Goal: Information Seeking & Learning: Learn about a topic

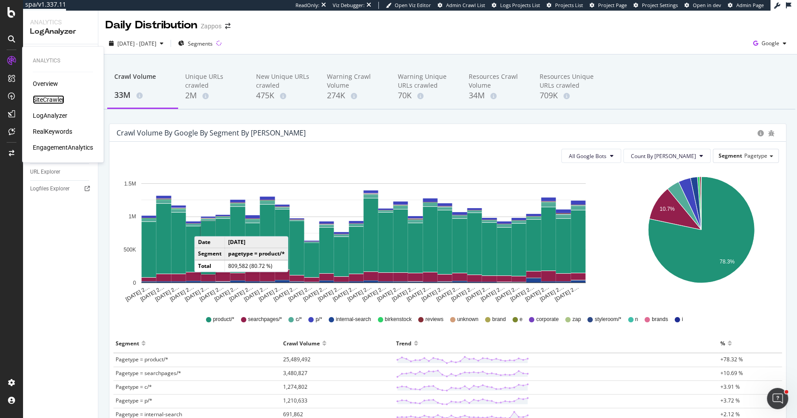
click at [57, 97] on div "SiteCrawler" at bounding box center [48, 99] width 31 height 9
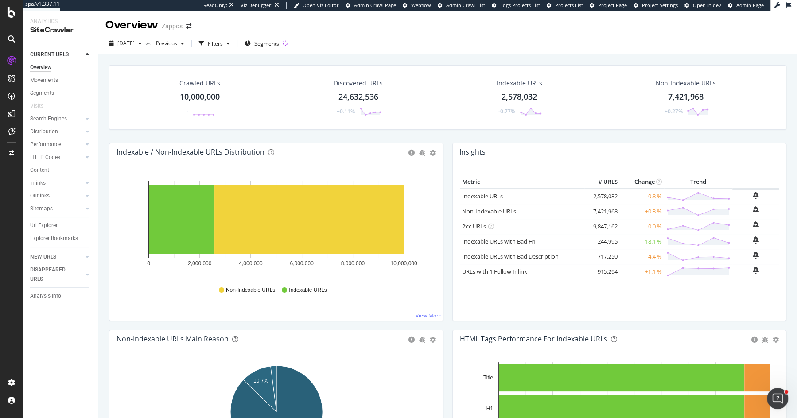
click at [100, 162] on div "Crawled URLs 10,000,000 - Discovered URLs 24,632,536 +0.11% Indexable URLs 2,57…" at bounding box center [447, 257] width 698 height 407
click at [61, 112] on div "Search Engines" at bounding box center [64, 118] width 68 height 13
click at [60, 112] on div "Search Engines" at bounding box center [64, 118] width 68 height 13
click at [58, 119] on div "Search Engines" at bounding box center [48, 118] width 37 height 9
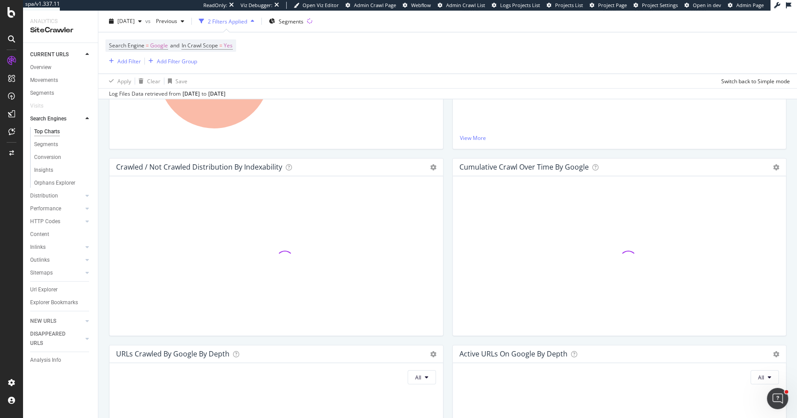
scroll to position [264, 0]
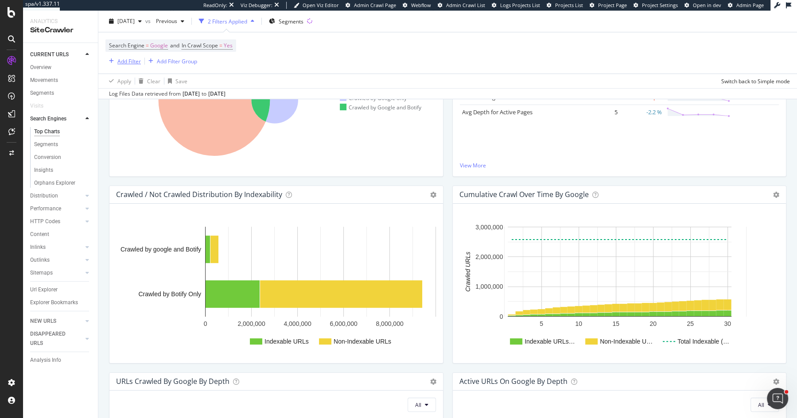
click at [125, 58] on div "Add Filter" at bounding box center [128, 61] width 23 height 8
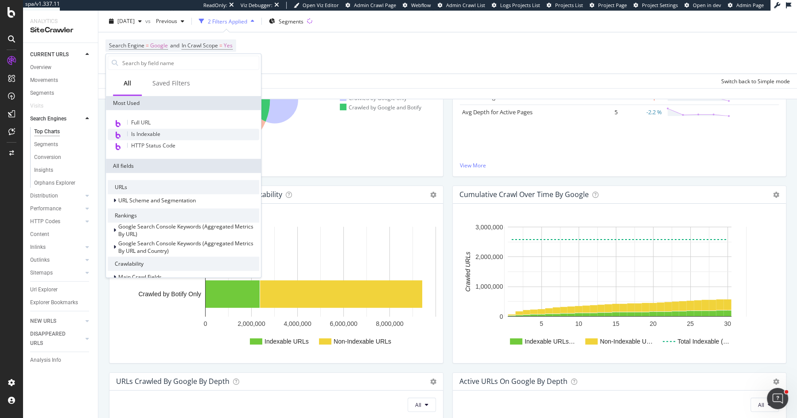
click at [152, 135] on span "Is Indexable" at bounding box center [145, 134] width 29 height 8
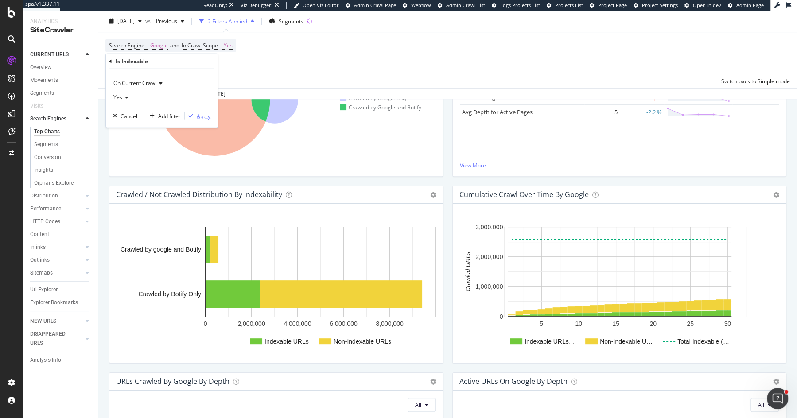
click at [200, 114] on div "Apply" at bounding box center [204, 116] width 14 height 8
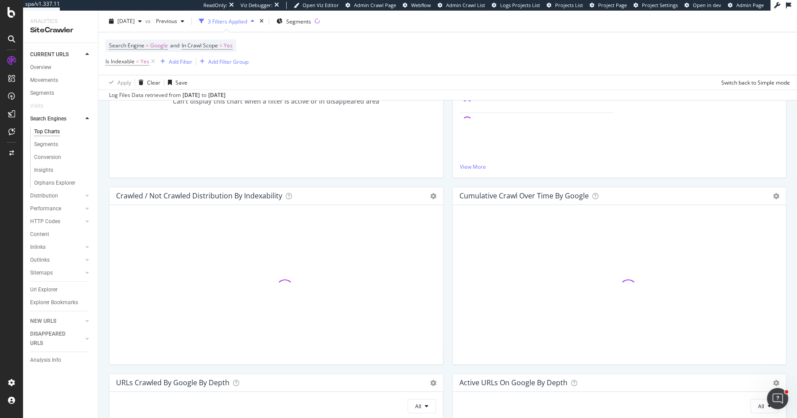
scroll to position [265, 0]
click at [446, 172] on div "Crawls Venn Diagram Chart (by Value) Table Expand Export as CSV × Close Chart s…" at bounding box center [276, 92] width 343 height 187
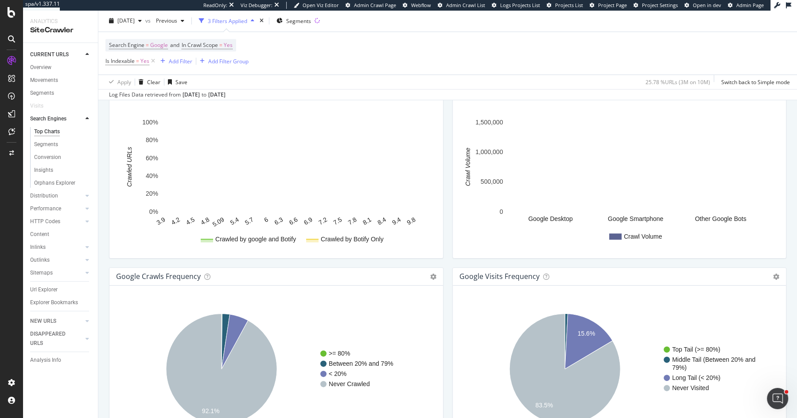
scroll to position [995, 0]
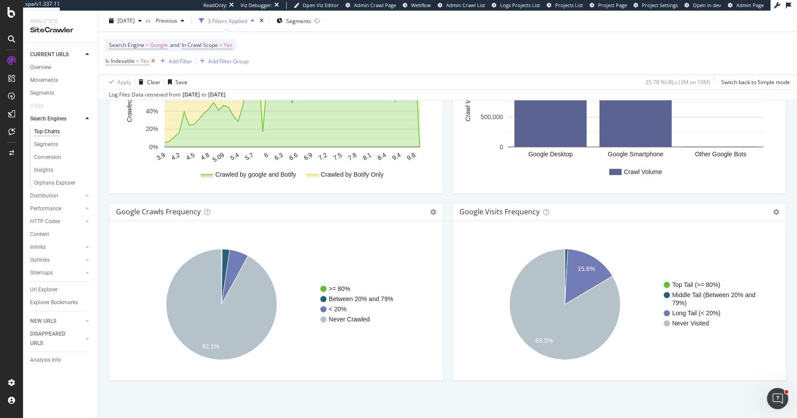
click at [153, 62] on icon at bounding box center [153, 61] width 8 height 9
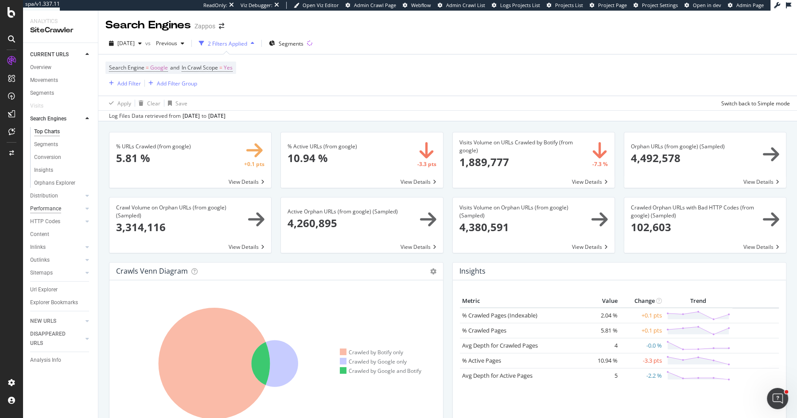
click at [42, 209] on div "Performance" at bounding box center [45, 208] width 31 height 9
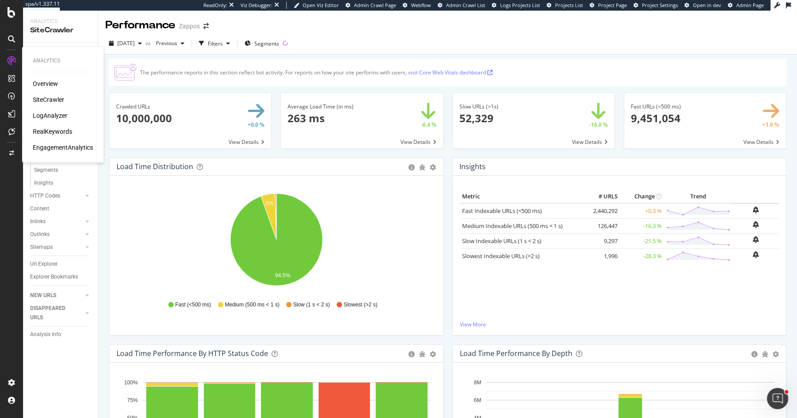
click at [60, 118] on div "LogAnalyzer" at bounding box center [50, 115] width 35 height 9
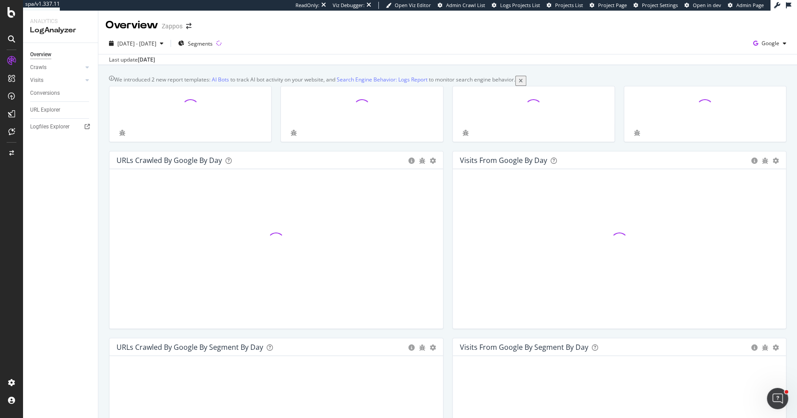
click at [445, 93] on div at bounding box center [361, 118] width 171 height 65
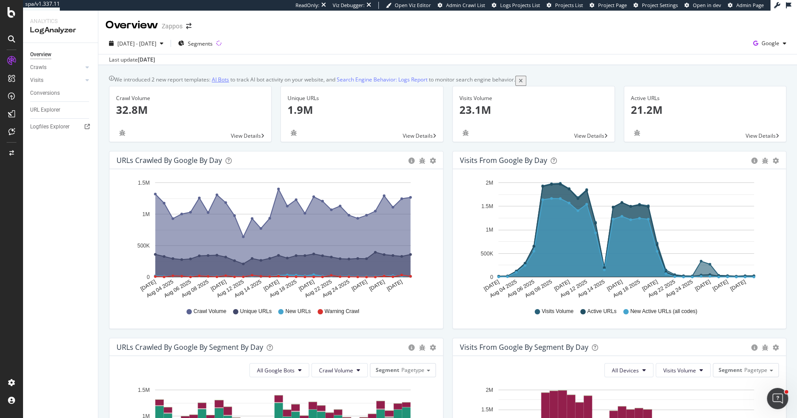
click at [228, 81] on link "AI Bots" at bounding box center [220, 80] width 17 height 8
click at [771, 43] on span "Google" at bounding box center [770, 43] width 18 height 8
click at [718, 52] on span "OpenAI" at bounding box center [725, 52] width 33 height 8
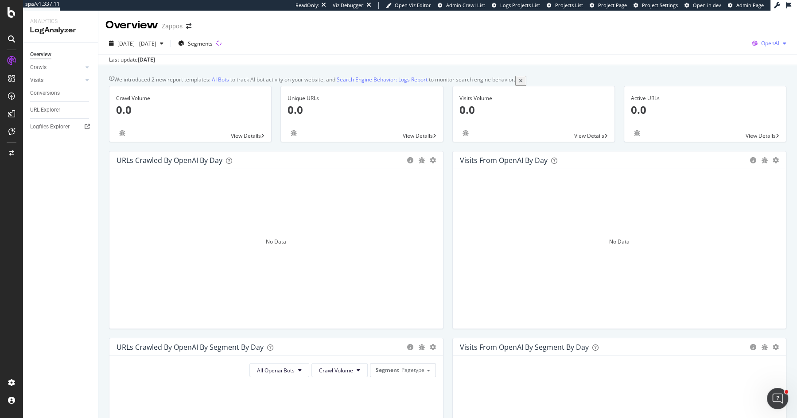
click at [777, 44] on span "OpenAI" at bounding box center [770, 43] width 18 height 8
click at [734, 64] on span "Other AI Bots" at bounding box center [724, 68] width 33 height 8
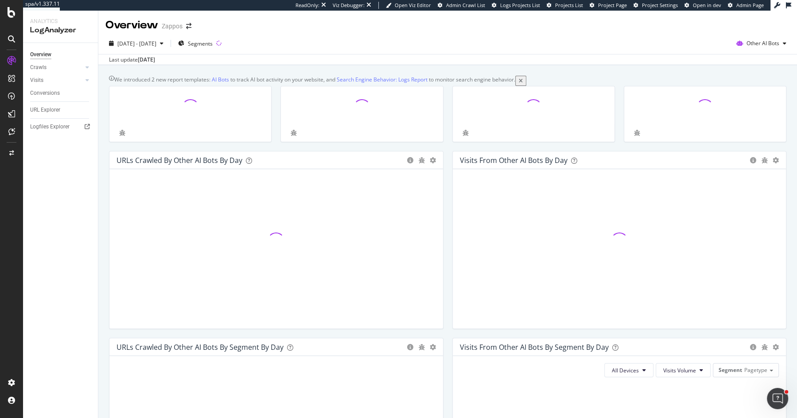
click at [447, 93] on div at bounding box center [361, 118] width 171 height 65
click at [54, 93] on div "Conversions" at bounding box center [45, 93] width 30 height 9
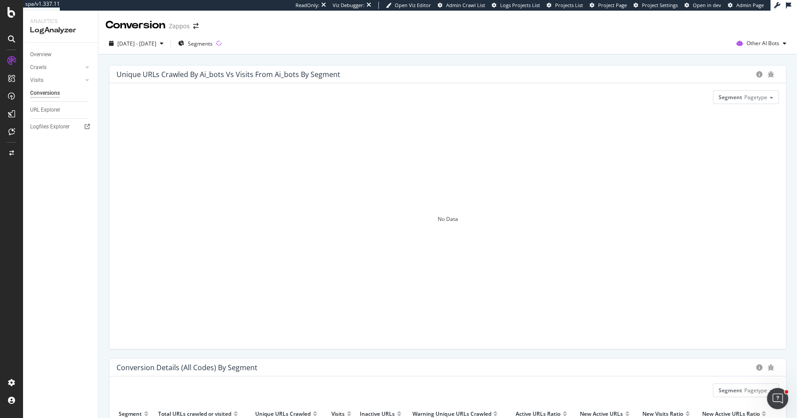
click at [757, 36] on div "[DATE] - [DATE] Segments Other AI Bots" at bounding box center [447, 44] width 698 height 22
click at [755, 44] on span "Other AI Bots" at bounding box center [762, 43] width 33 height 8
click at [705, 19] on span "Google" at bounding box center [707, 19] width 35 height 8
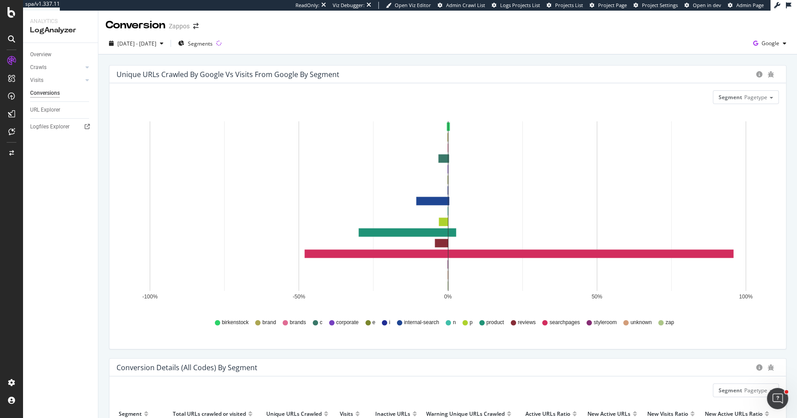
click at [101, 278] on div "Unique URLs Crawled by google vs Visits from google by Segment Segment Pagetype…" at bounding box center [447, 397] width 698 height 686
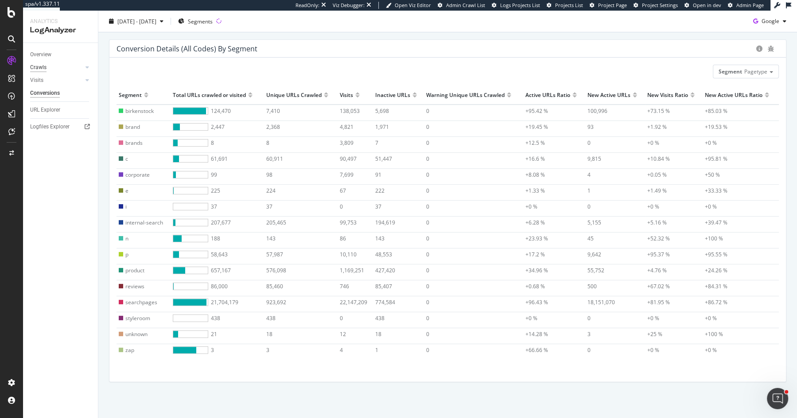
click at [40, 64] on div "Crawls" at bounding box center [38, 67] width 16 height 9
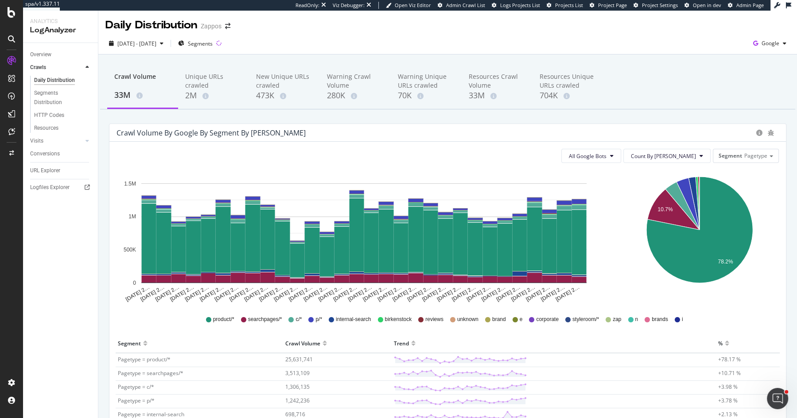
click at [588, 142] on div "All Google Bots Count By Day Segment Pagetype Hold CMD (⌘) while clicking to fi…" at bounding box center [447, 373] width 676 height 462
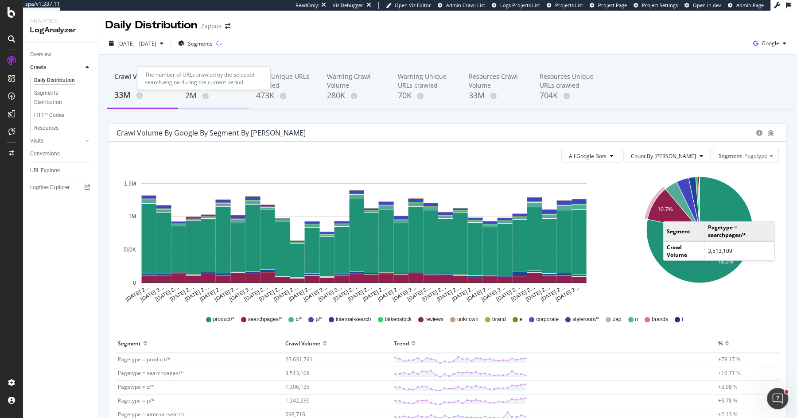
click at [206, 96] on icon at bounding box center [205, 96] width 6 height 6
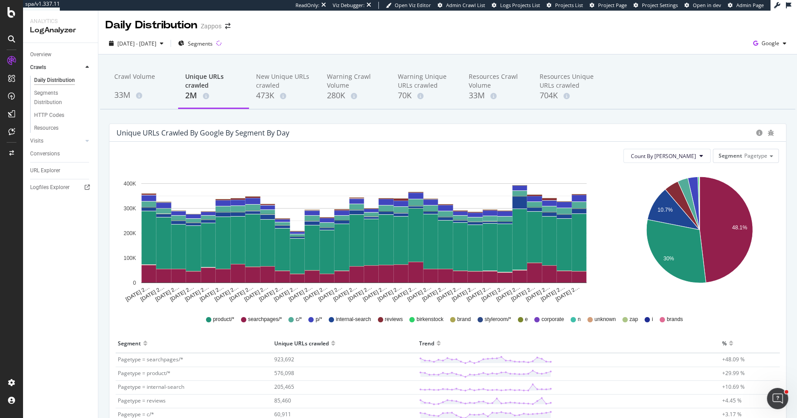
click at [194, 131] on div "Unique URLs crawled by google by Segment by Day" at bounding box center [202, 132] width 173 height 9
click at [188, 131] on div "Unique URLs crawled by google by Segment by Day" at bounding box center [202, 132] width 173 height 9
drag, startPoint x: 190, startPoint y: 131, endPoint x: 309, endPoint y: 135, distance: 119.2
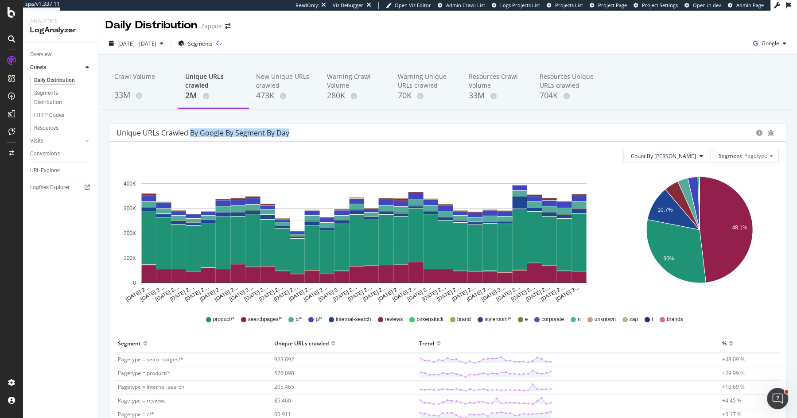
click at [309, 135] on div "Unique URLs crawled by google by Segment by Day" at bounding box center [433, 132] width 635 height 9
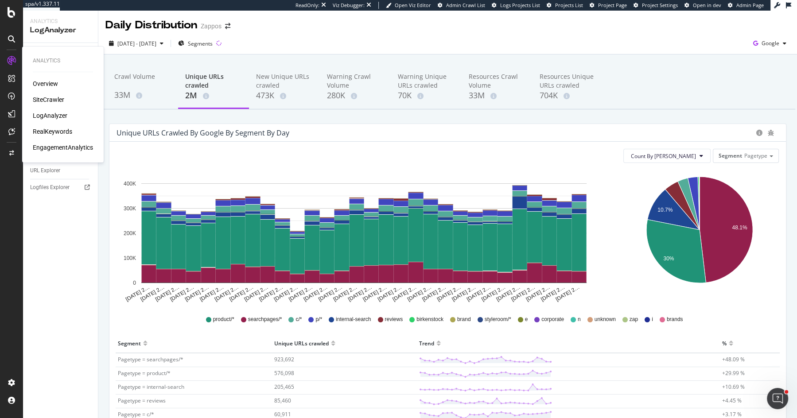
click at [59, 100] on div "SiteCrawler" at bounding box center [48, 99] width 31 height 9
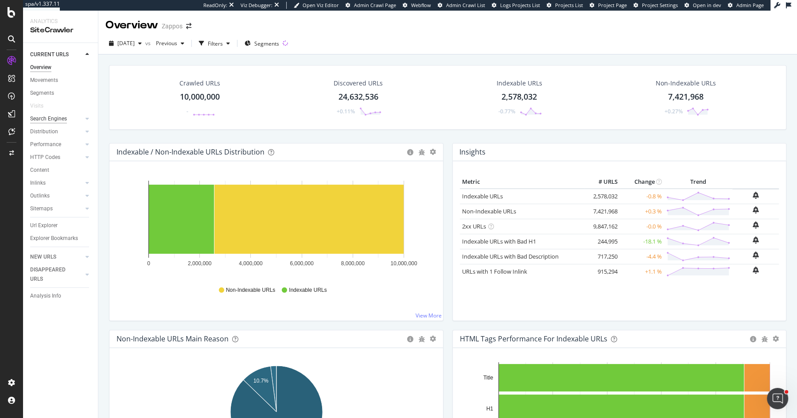
click at [59, 120] on div "Search Engines" at bounding box center [48, 118] width 37 height 9
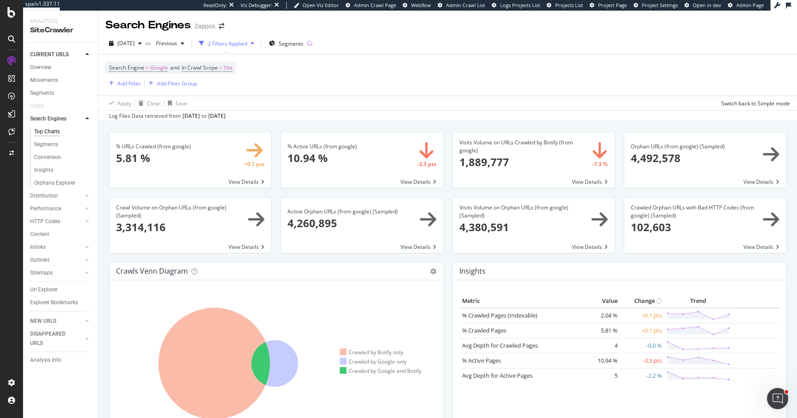
scroll to position [994, 0]
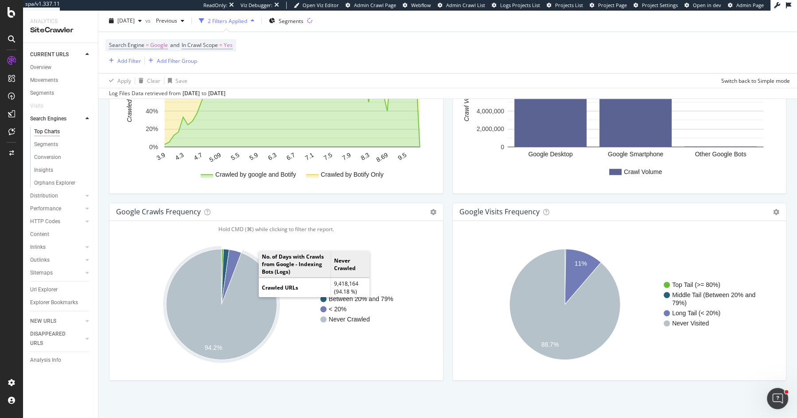
click at [208, 306] on icon "A chart." at bounding box center [221, 304] width 111 height 111
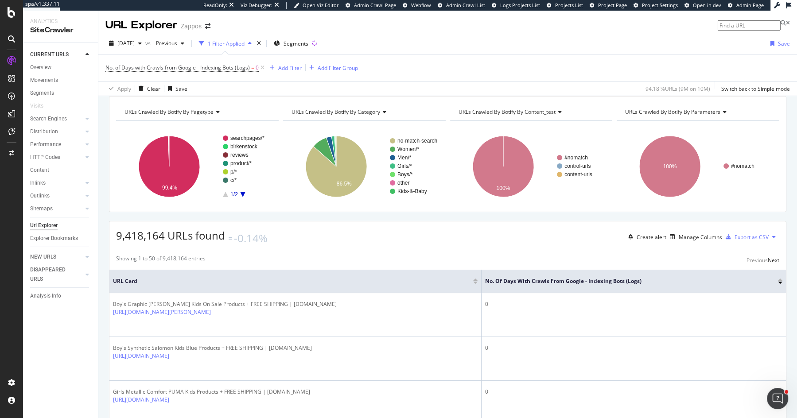
click at [385, 115] on icon at bounding box center [383, 111] width 6 height 5
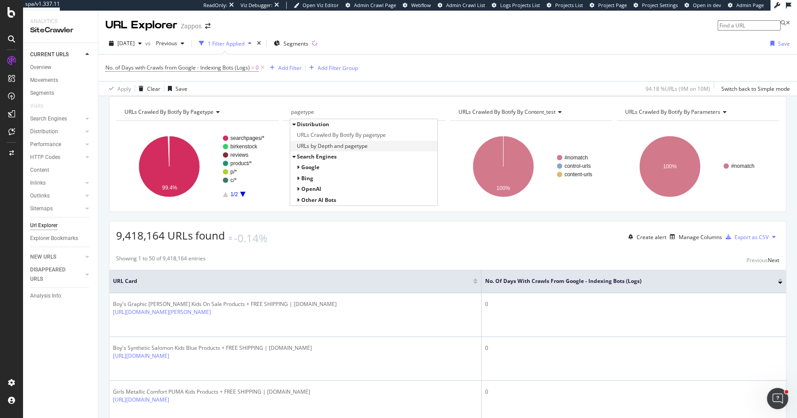
type input "pagetype"
click at [366, 151] on span "URLs by Depth and pagetype" at bounding box center [332, 146] width 71 height 9
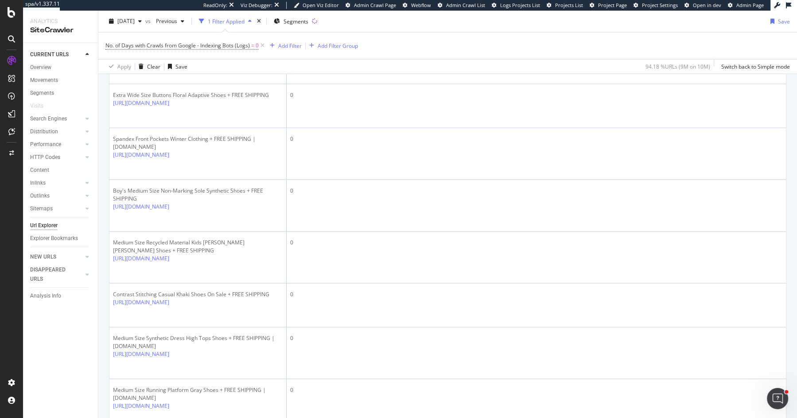
scroll to position [1313, 0]
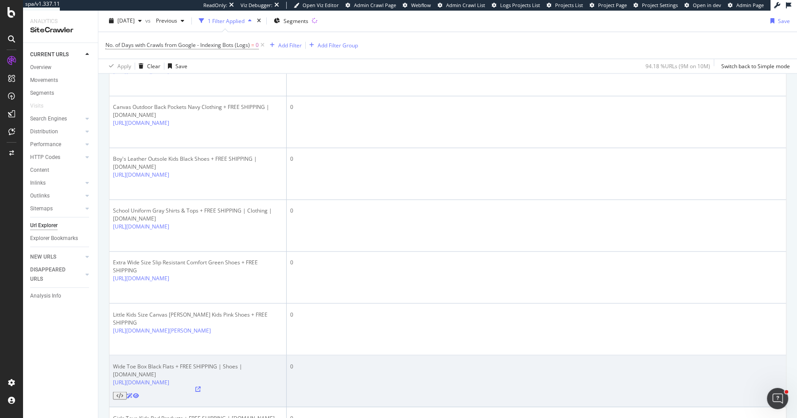
click at [201, 386] on icon at bounding box center [197, 388] width 5 height 5
